Goal: Task Accomplishment & Management: Manage account settings

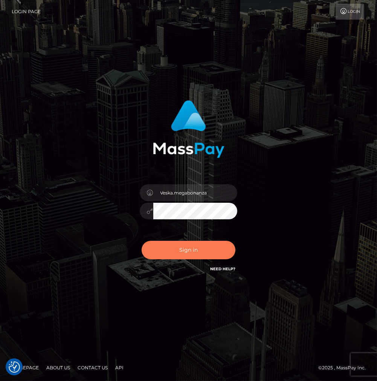
click at [211, 255] on button "Sign in" at bounding box center [189, 250] width 94 height 18
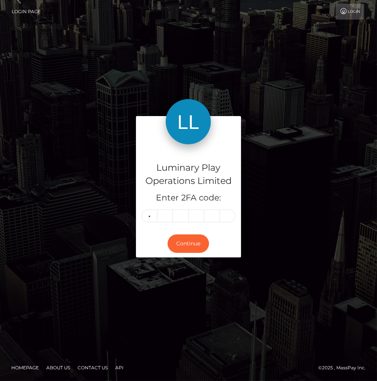
type input "7"
type input "1"
type input "9"
type input "4"
type input "1"
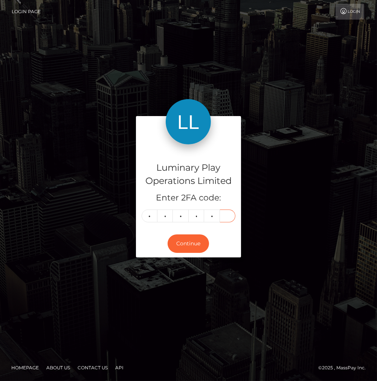
type input "0"
